Goal: Task Accomplishment & Management: Manage account settings

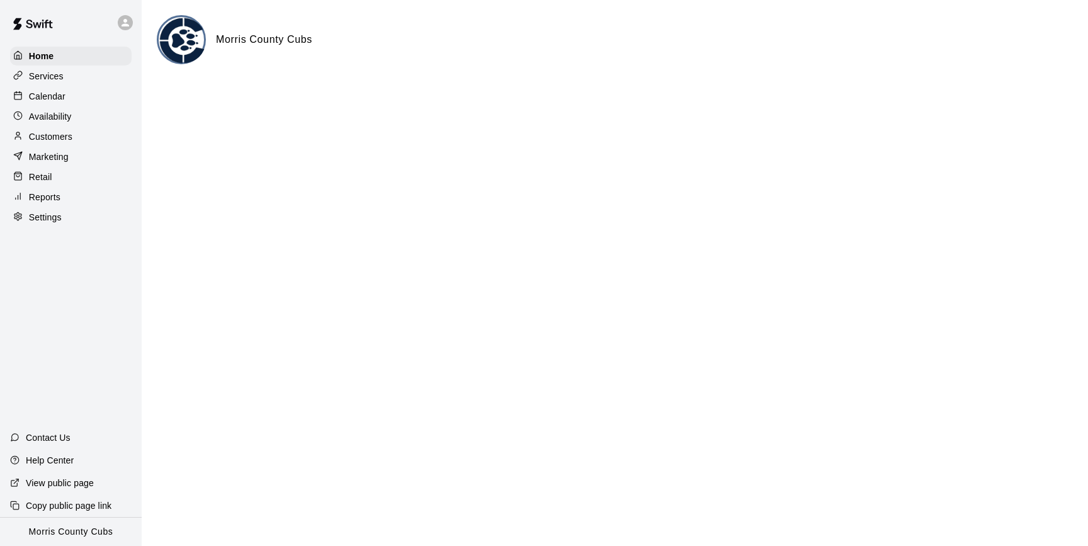
click at [127, 22] on icon at bounding box center [125, 22] width 11 height 11
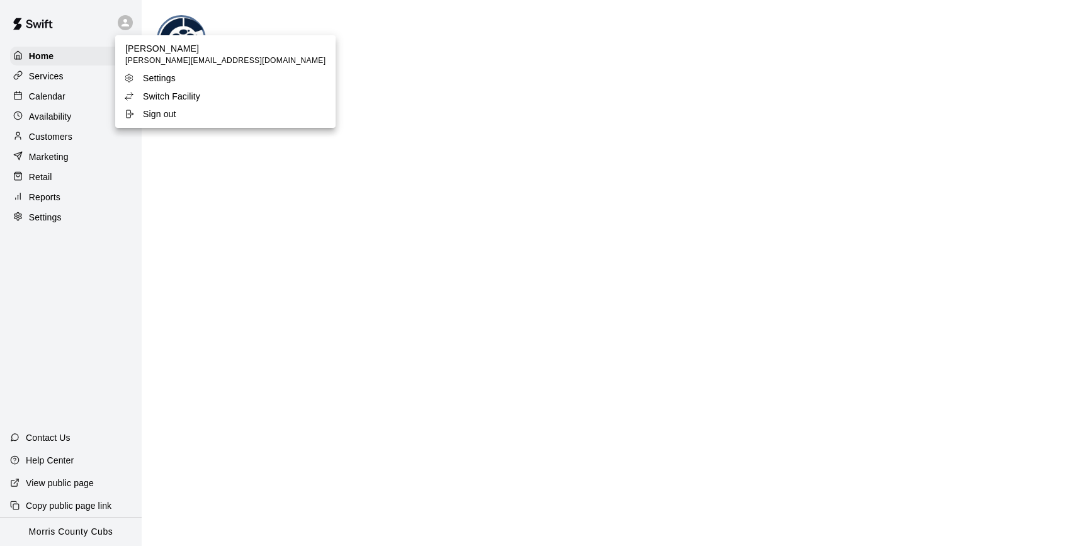
click at [148, 94] on p "Switch Facility" at bounding box center [171, 96] width 57 height 13
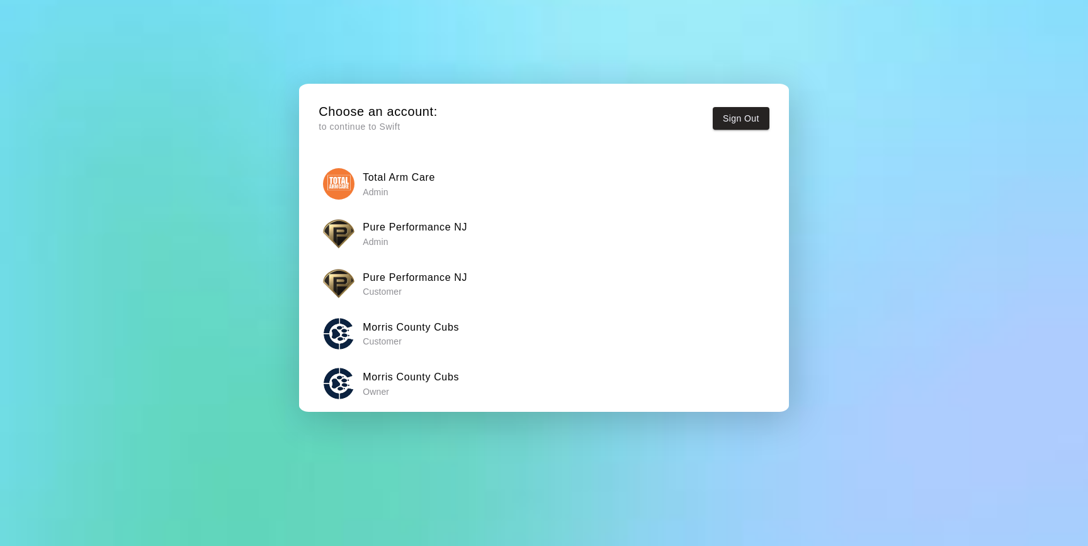
click at [412, 236] on p "Admin" at bounding box center [415, 242] width 105 height 13
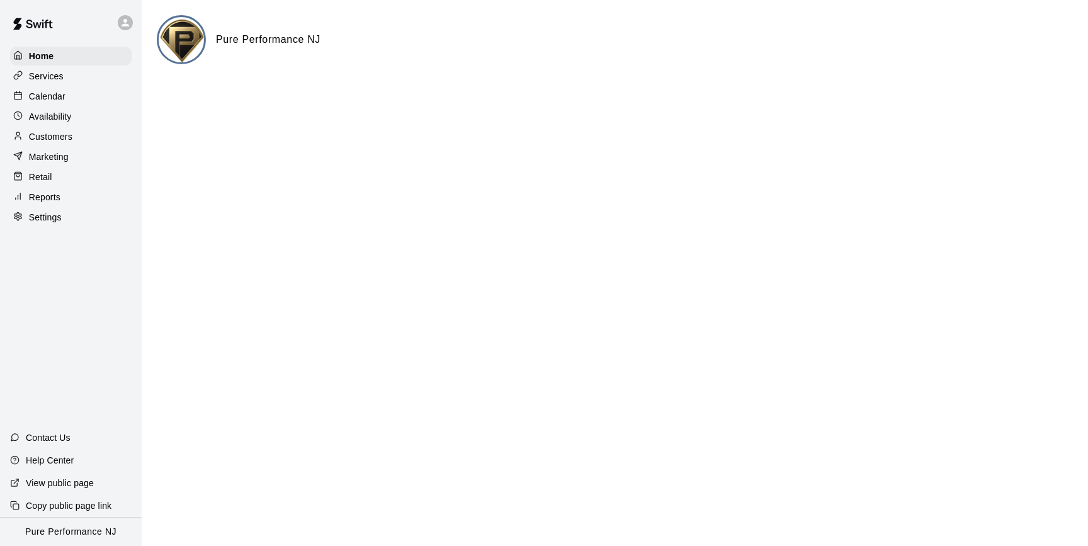
click at [42, 97] on p "Calendar" at bounding box center [47, 96] width 37 height 13
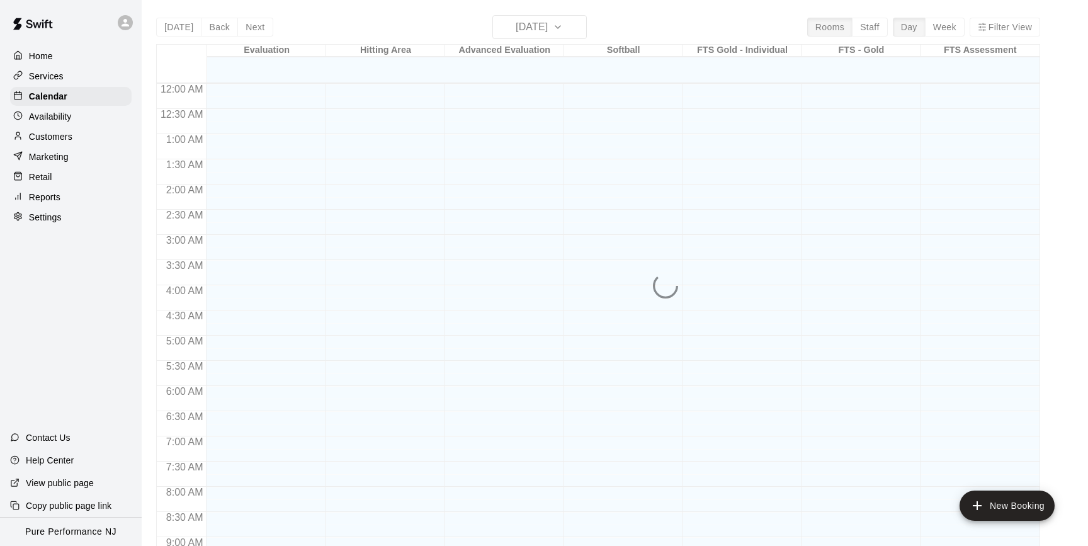
scroll to position [695, 0]
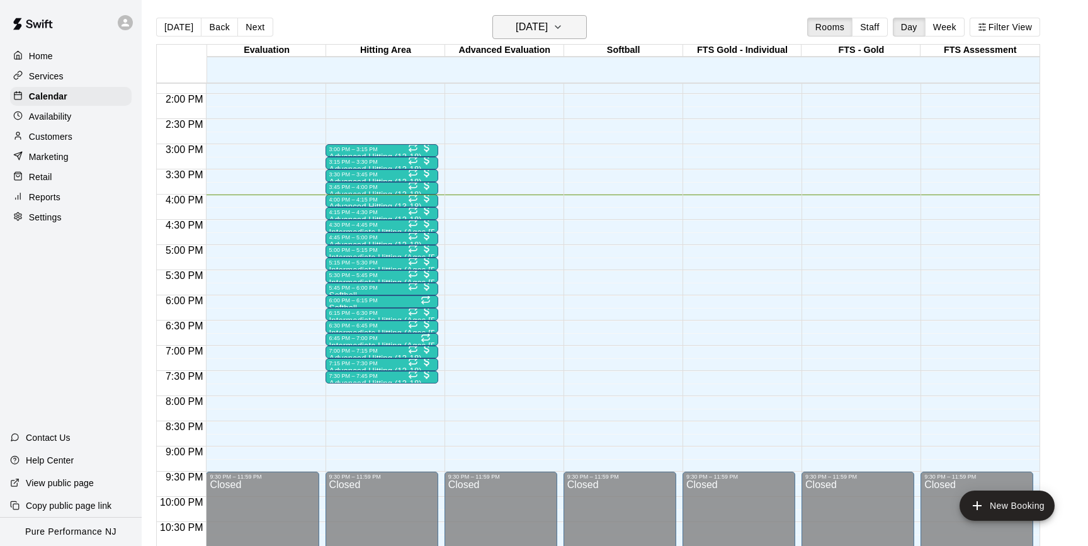
click at [560, 28] on icon "button" at bounding box center [557, 27] width 5 height 3
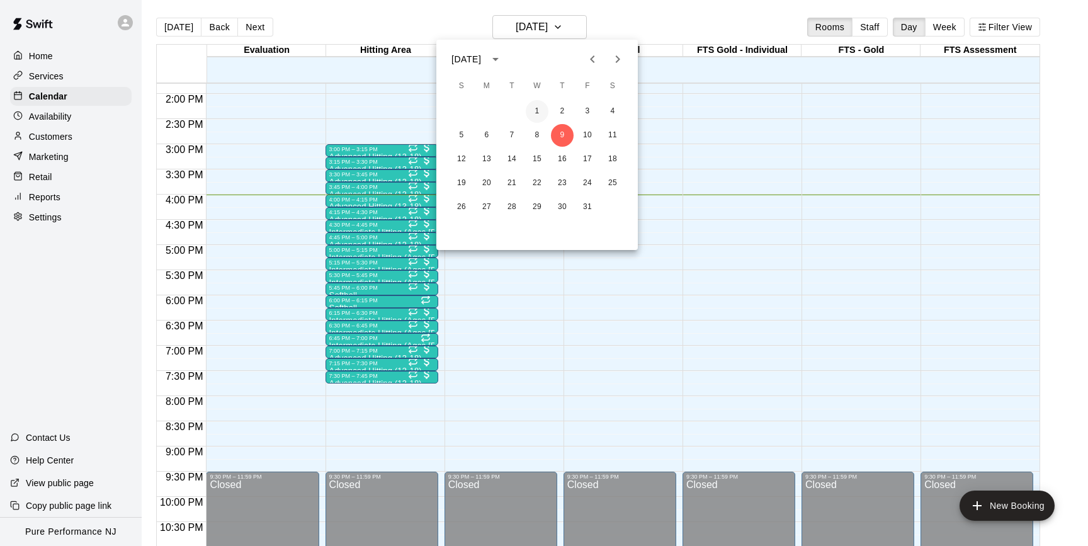
click at [538, 108] on button "1" at bounding box center [537, 111] width 23 height 23
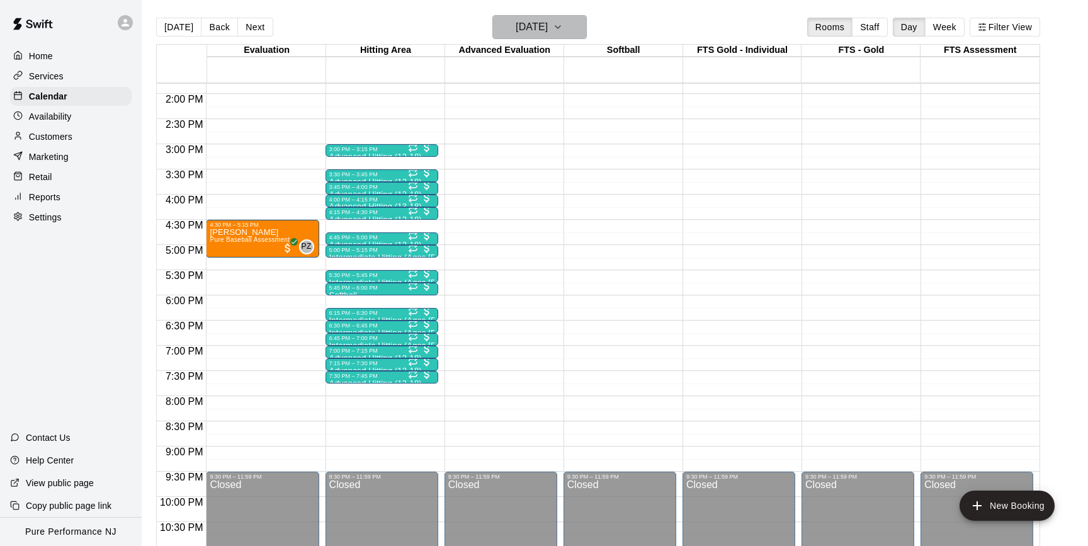
click at [563, 30] on icon "button" at bounding box center [558, 27] width 10 height 15
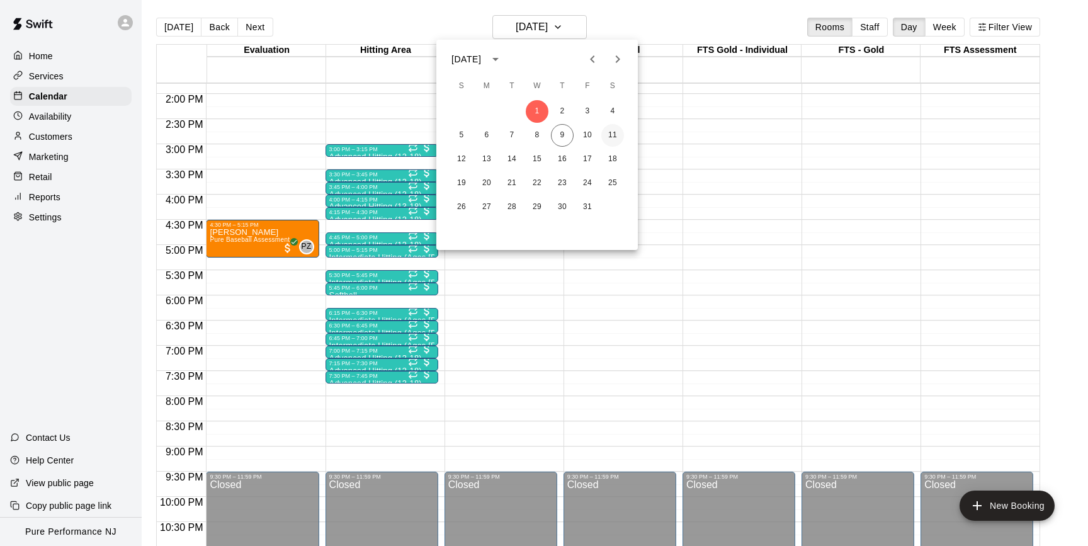
click at [613, 133] on button "11" at bounding box center [612, 135] width 23 height 23
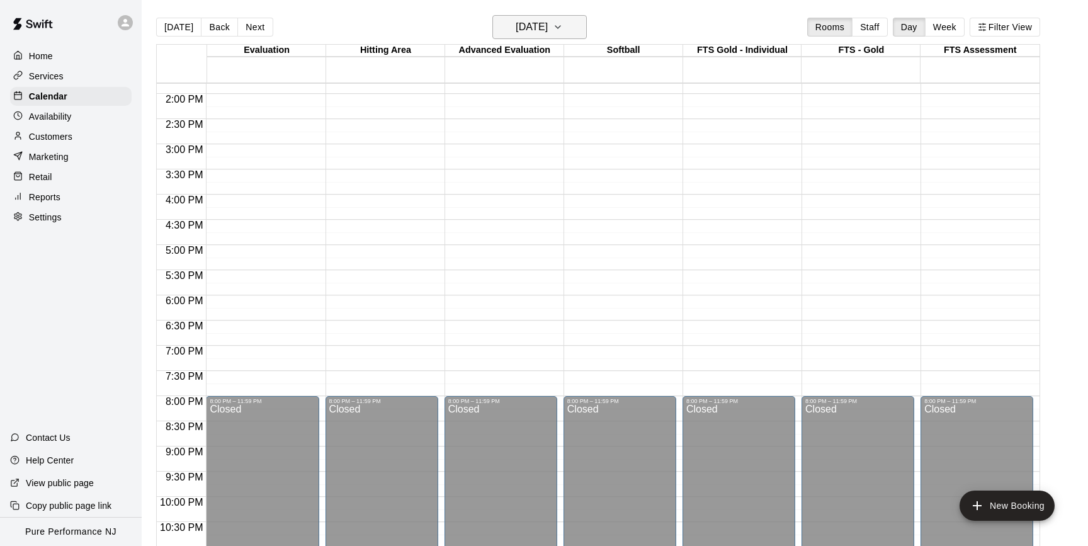
click at [563, 27] on icon "button" at bounding box center [558, 27] width 10 height 15
click at [610, 111] on button "4" at bounding box center [612, 111] width 23 height 23
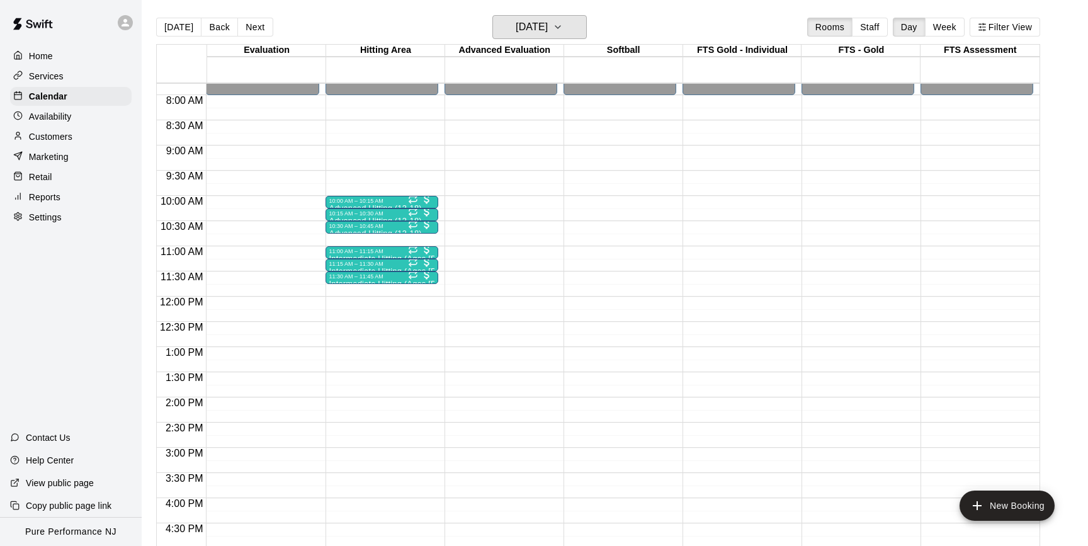
scroll to position [380, 0]
